Goal: Transaction & Acquisition: Download file/media

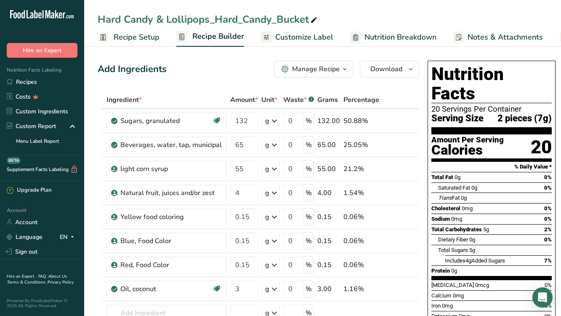
click at [508, 162] on section "% Daily Value *" at bounding box center [492, 167] width 120 height 10
click at [367, 72] on button "Download" at bounding box center [389, 69] width 59 height 17
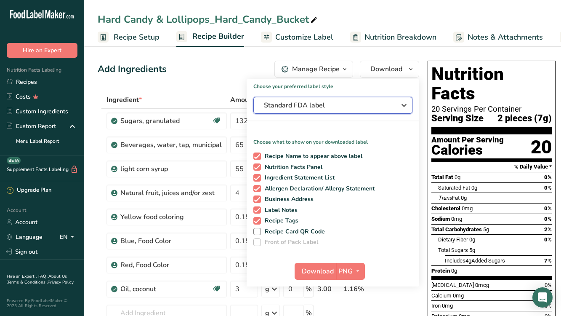
click at [351, 108] on span "Standard FDA label" at bounding box center [327, 105] width 126 height 10
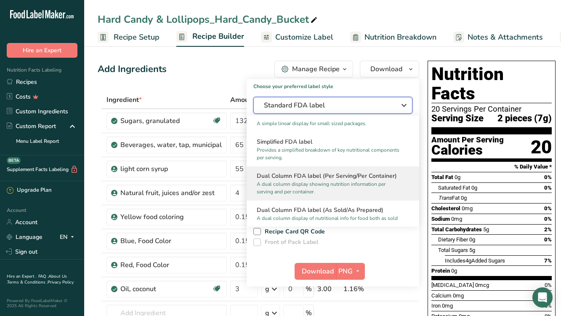
scroll to position [84, 0]
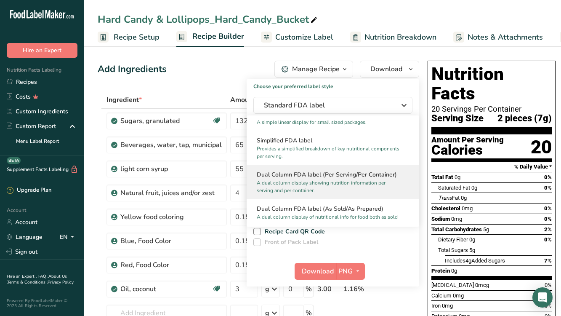
click at [328, 187] on p "A dual column display showing nutrition information per serving and per contain…" at bounding box center [329, 186] width 145 height 15
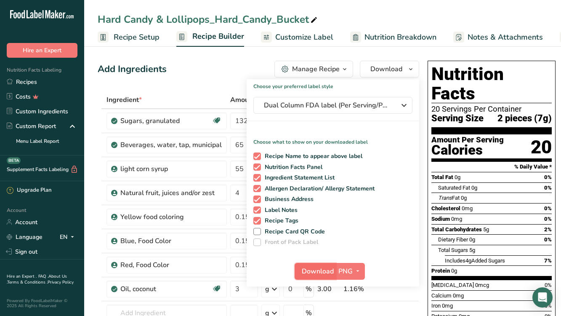
click at [321, 270] on span "Download" at bounding box center [318, 271] width 32 height 10
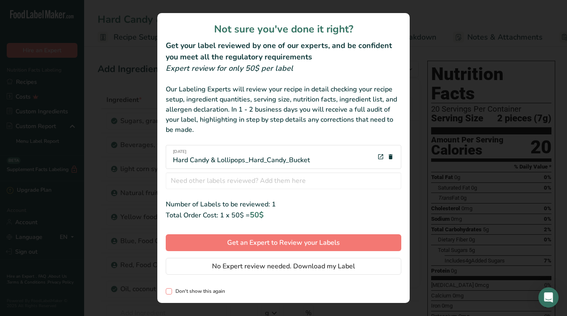
click at [184, 290] on span "Don't show this again" at bounding box center [198, 291] width 53 height 6
click at [171, 290] on input "Don't show this again" at bounding box center [168, 290] width 5 height 5
checkbox input "true"
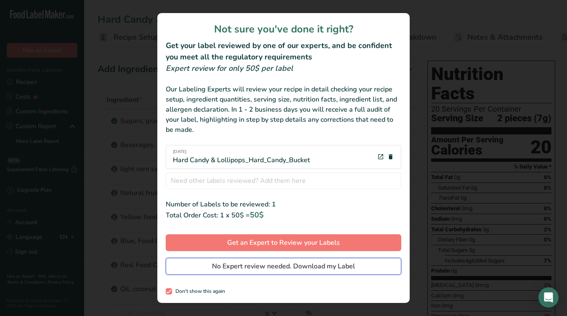
click at [280, 265] on span "No Expert review needed. Download my Label" at bounding box center [283, 266] width 143 height 10
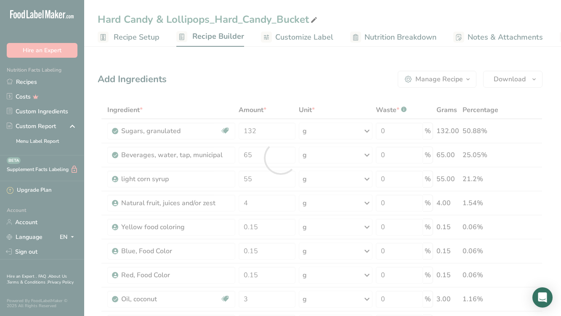
scroll to position [0, 0]
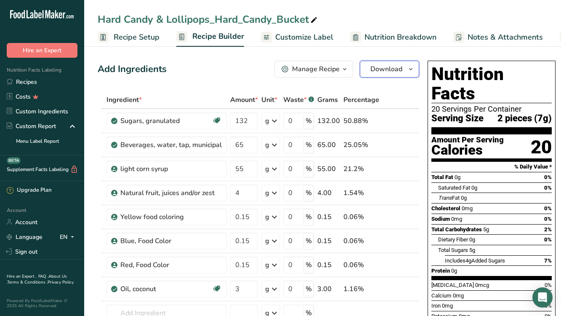
click at [382, 64] on span "Download" at bounding box center [386, 69] width 32 height 10
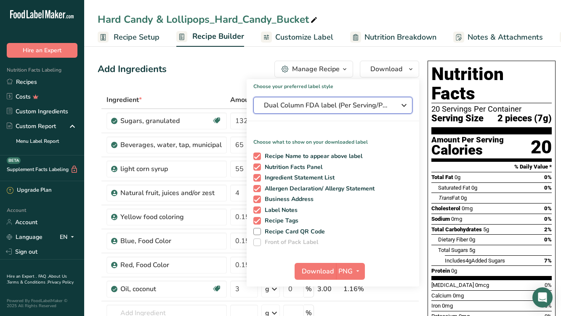
click at [368, 109] on span "Dual Column FDA label (Per Serving/Per Container)" at bounding box center [327, 105] width 126 height 10
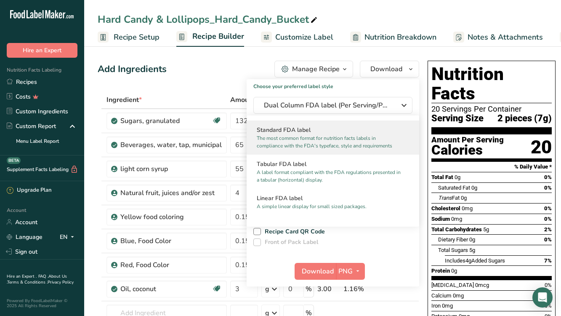
click at [368, 136] on p "The most common format for nutrition facts labels in compliance with the FDA's …" at bounding box center [329, 141] width 145 height 15
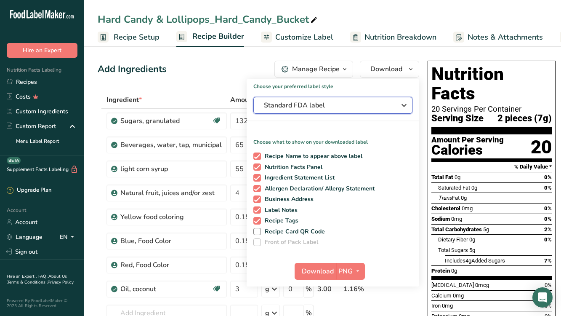
click at [330, 107] on span "Standard FDA label" at bounding box center [327, 105] width 126 height 10
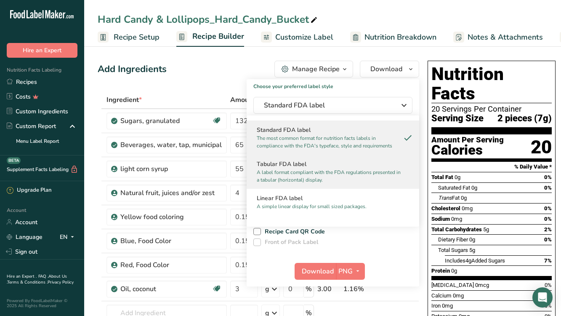
click at [298, 164] on h2 "Tabular FDA label" at bounding box center [333, 164] width 152 height 9
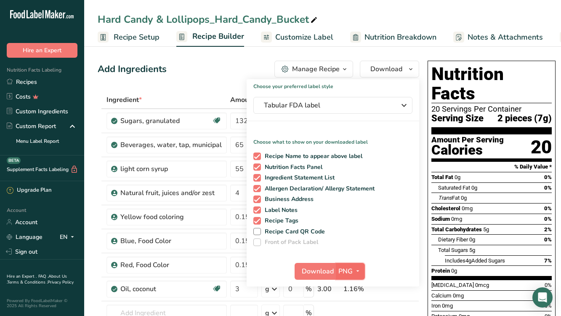
click at [354, 274] on icon "button" at bounding box center [357, 271] width 7 height 11
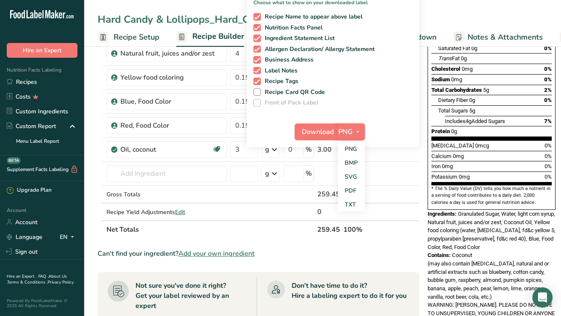
scroll to position [168, 0]
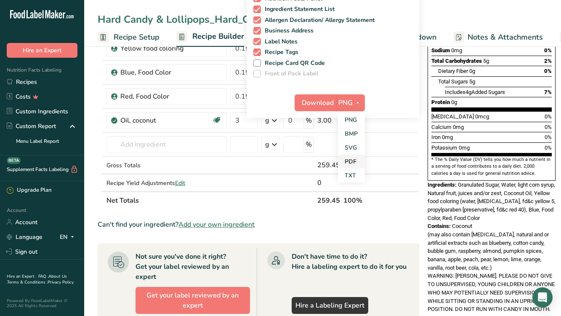
click at [352, 163] on link "PDF" at bounding box center [351, 161] width 27 height 14
click at [326, 110] on button "Download" at bounding box center [315, 102] width 41 height 17
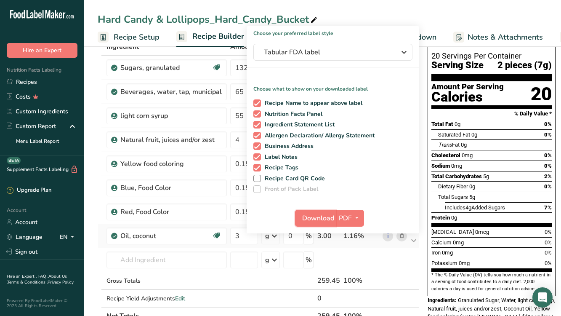
scroll to position [0, 0]
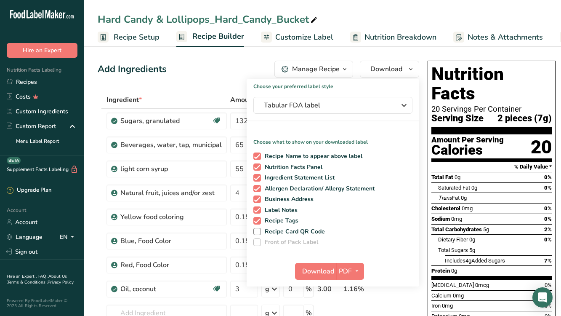
click at [444, 10] on div "Hard Candy & Lollipops_Hard_Candy_Bucket Recipe Setup Recipe Builder Customize …" at bounding box center [322, 23] width 477 height 47
